Goal: Entertainment & Leisure: Consume media (video, audio)

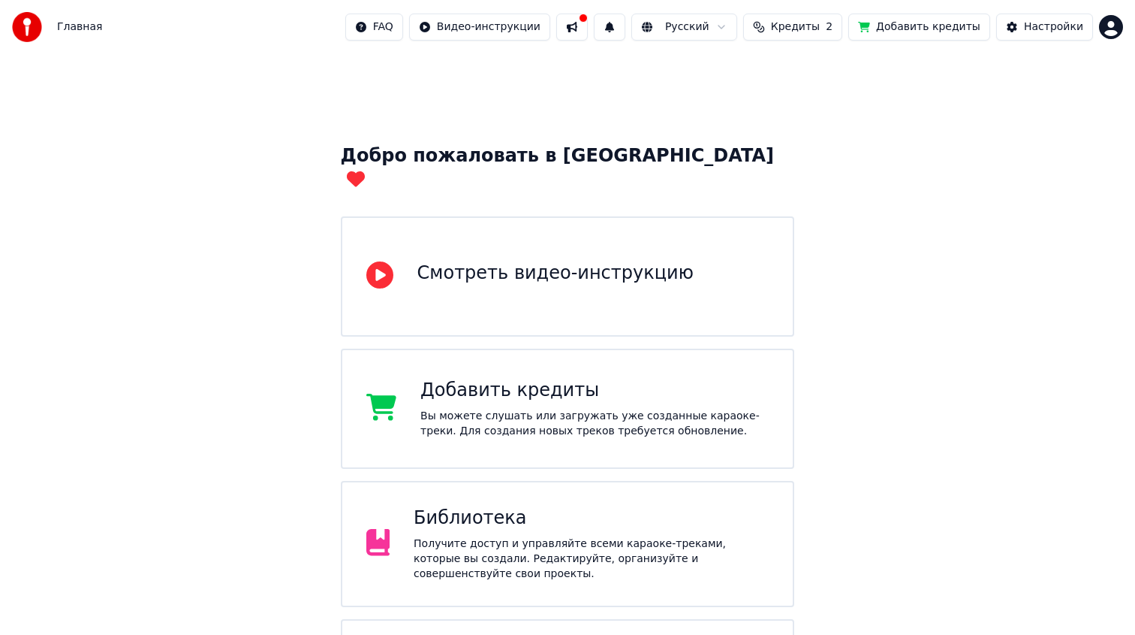
click at [499, 481] on div "Библиотека Получите доступ и управляйте всеми караоке-треками, которые вы созда…" at bounding box center [568, 544] width 454 height 126
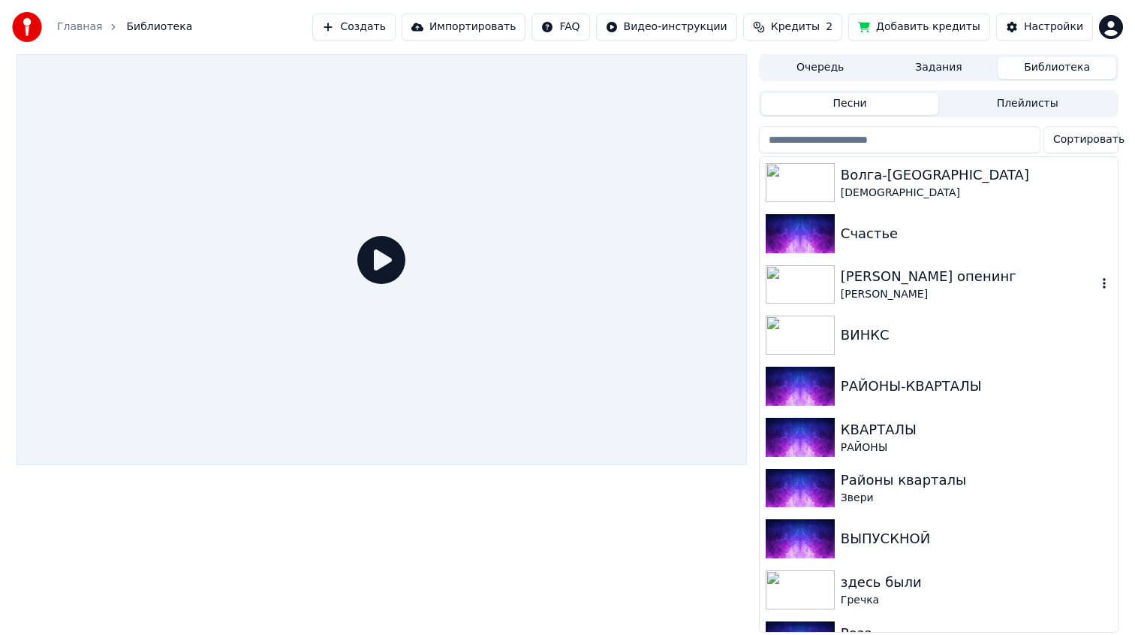
click at [884, 283] on div "Шаман Кинг опенинг" at bounding box center [969, 276] width 256 height 21
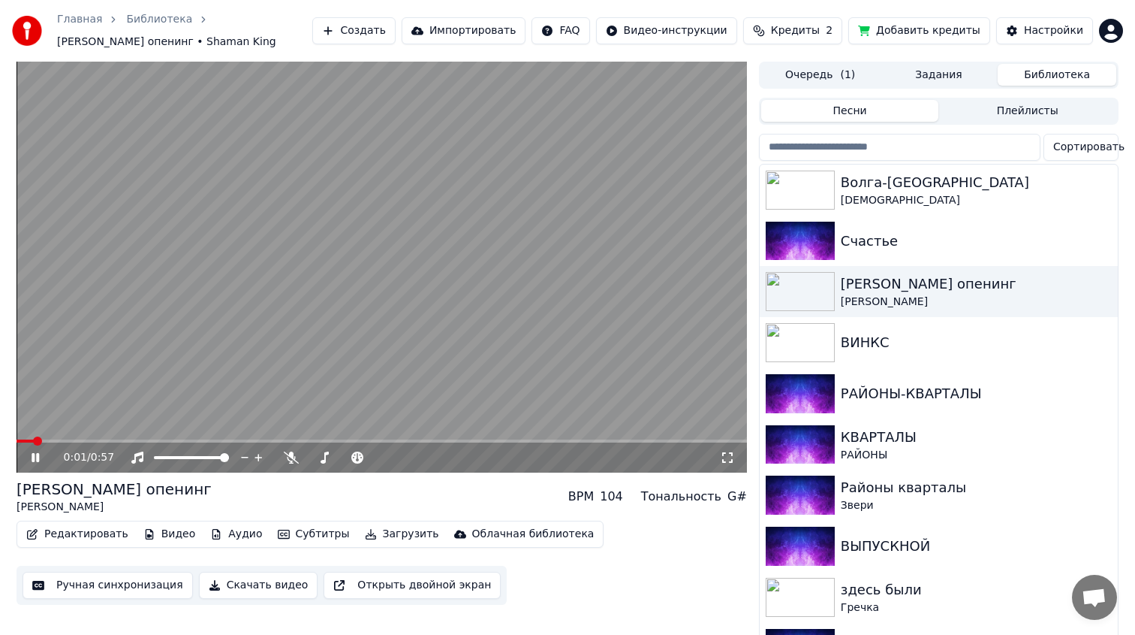
click at [26, 458] on div "0:01 / 0:57" at bounding box center [382, 457] width 719 height 15
click at [35, 458] on icon at bounding box center [46, 457] width 35 height 12
click at [806, 32] on span "Кредиты" at bounding box center [795, 30] width 49 height 15
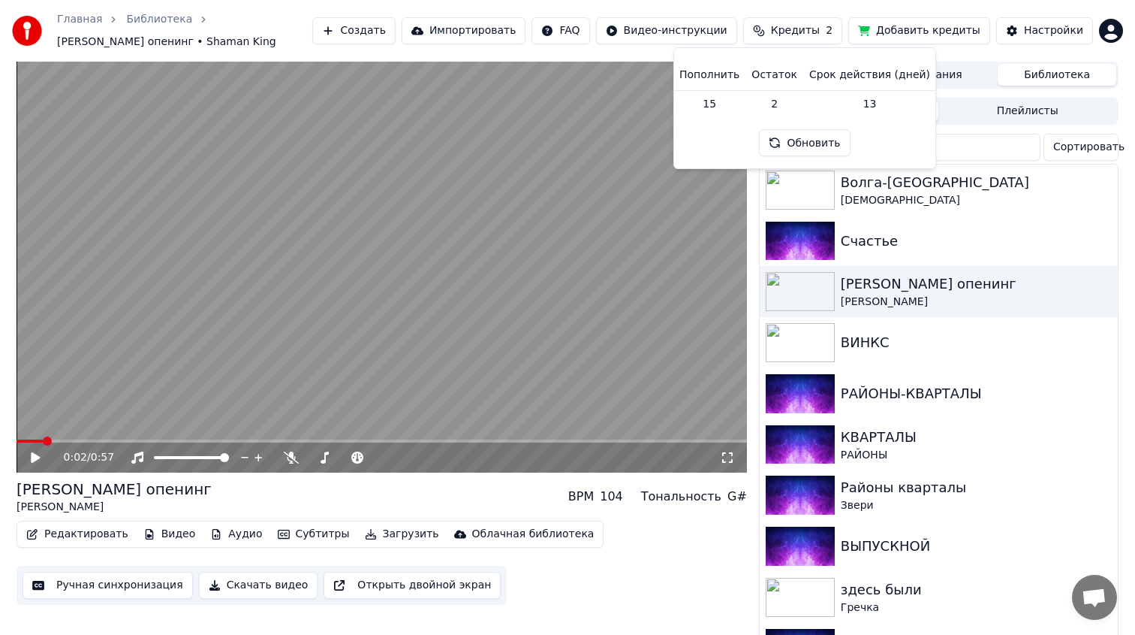
click at [793, 35] on span "Кредиты" at bounding box center [795, 30] width 49 height 15
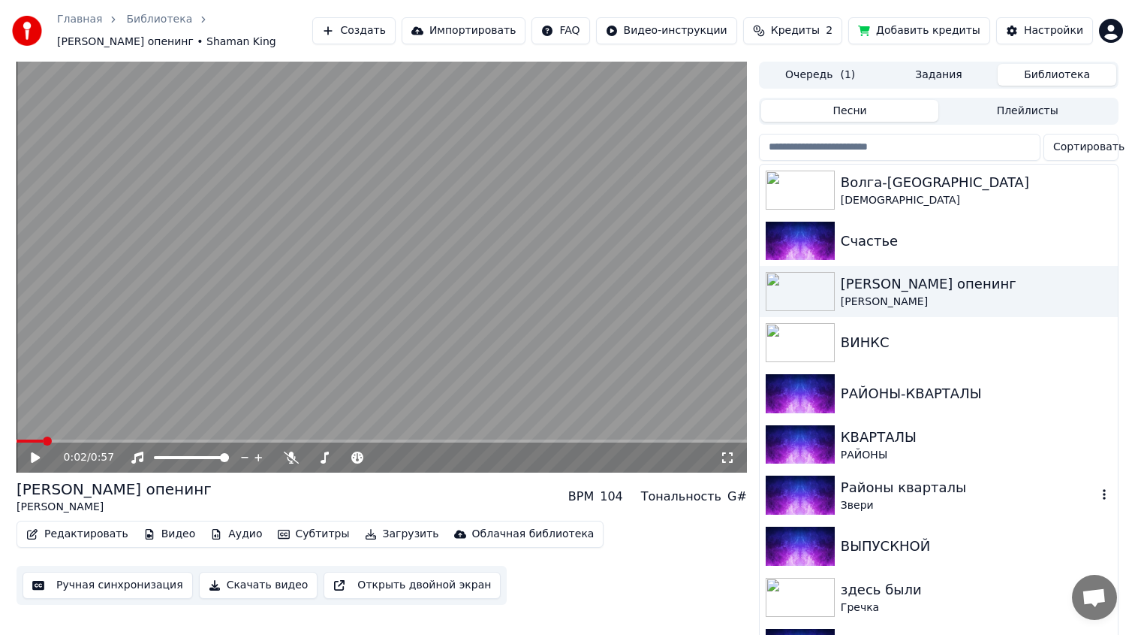
scroll to position [34, 0]
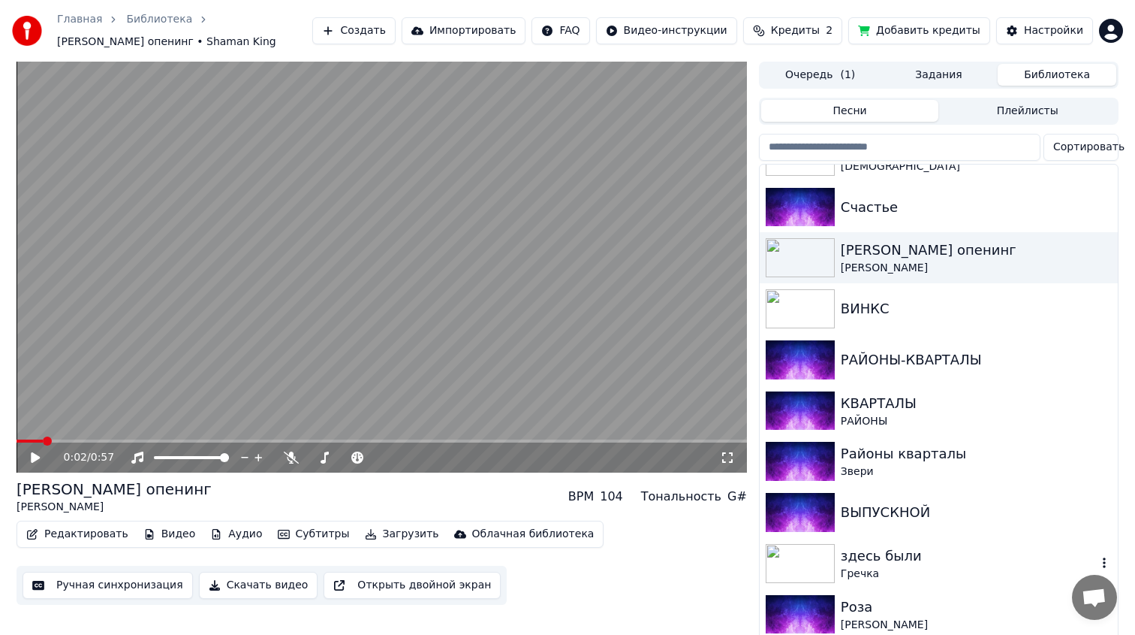
click at [857, 556] on div "здесь были" at bounding box center [969, 555] width 256 height 21
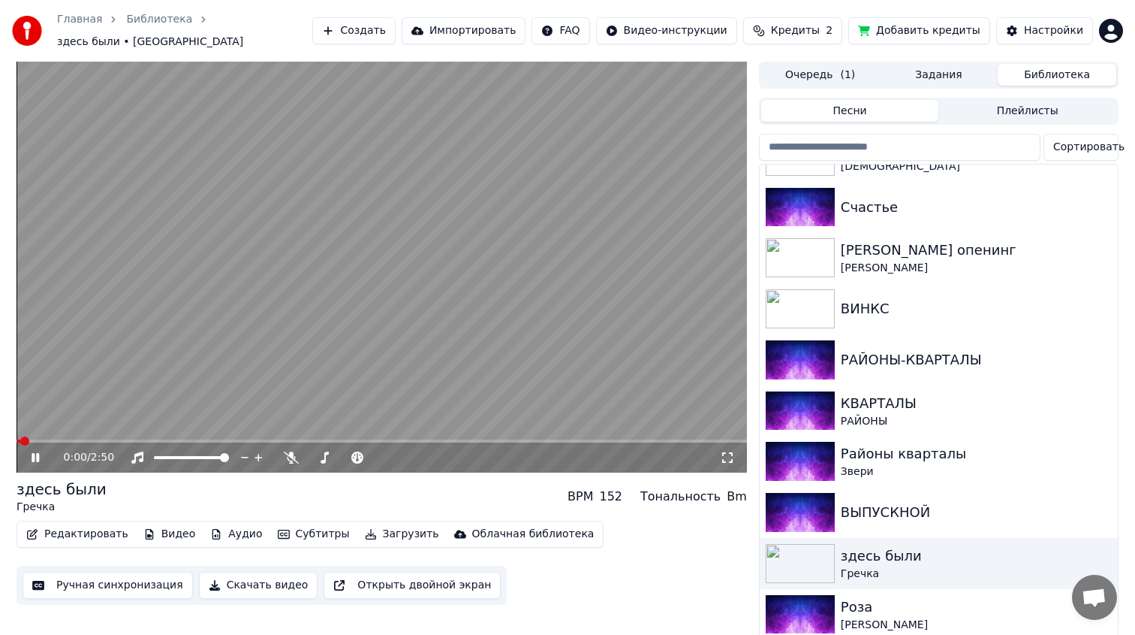
click at [33, 453] on icon at bounding box center [36, 457] width 8 height 9
